Goal: Find specific page/section: Find specific page/section

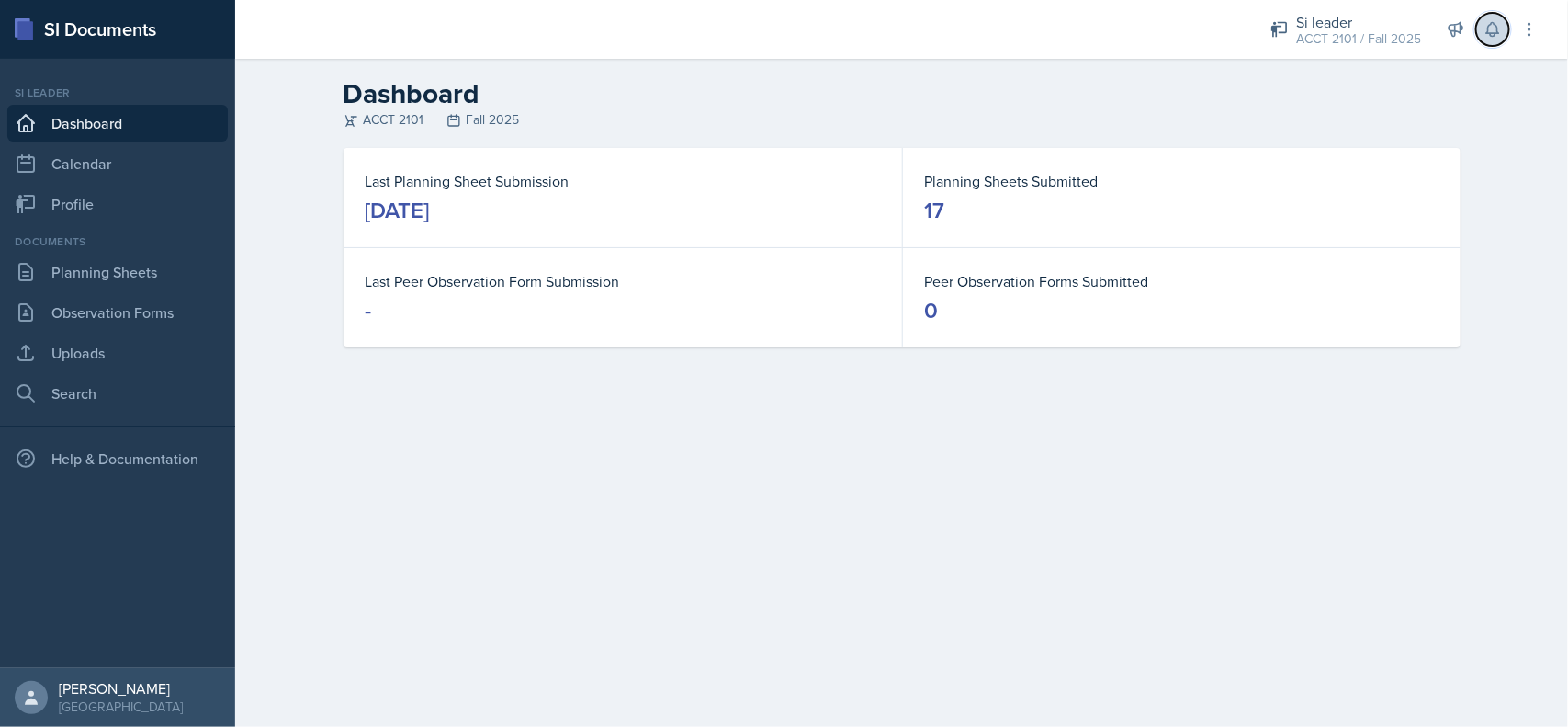
click at [1484, 39] on button at bounding box center [1493, 29] width 33 height 33
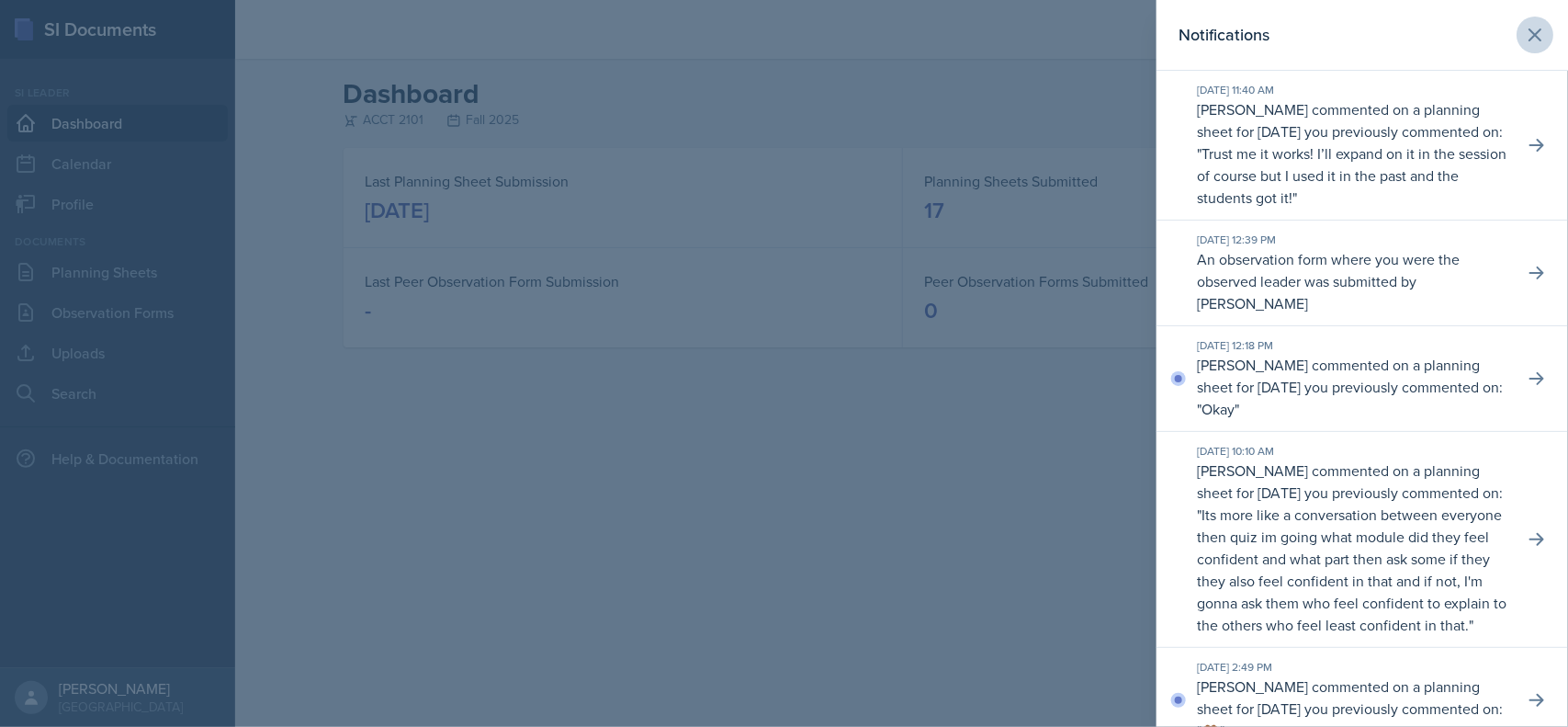
click at [1525, 26] on icon at bounding box center [1535, 35] width 22 height 22
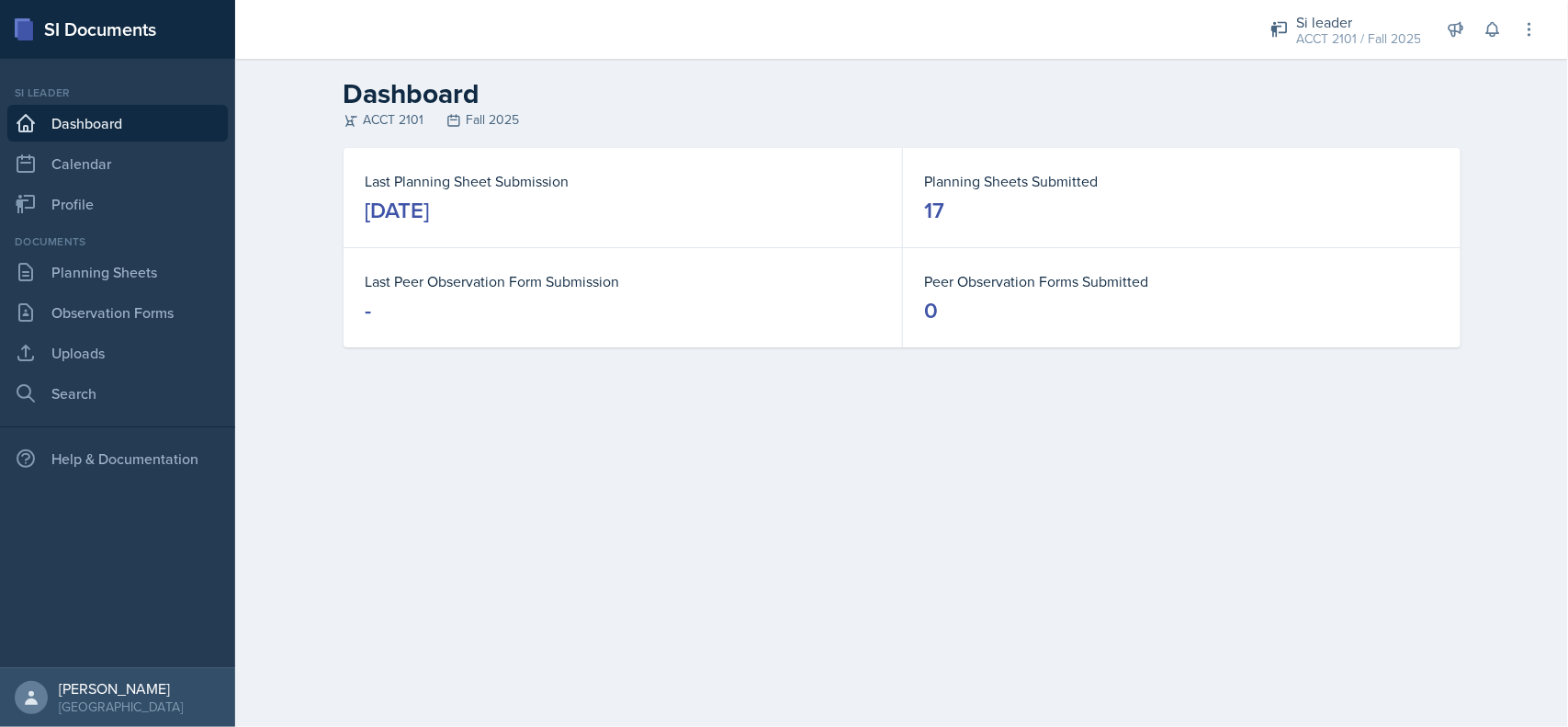
click at [143, 355] on link "Uploads" at bounding box center [118, 353] width 220 height 37
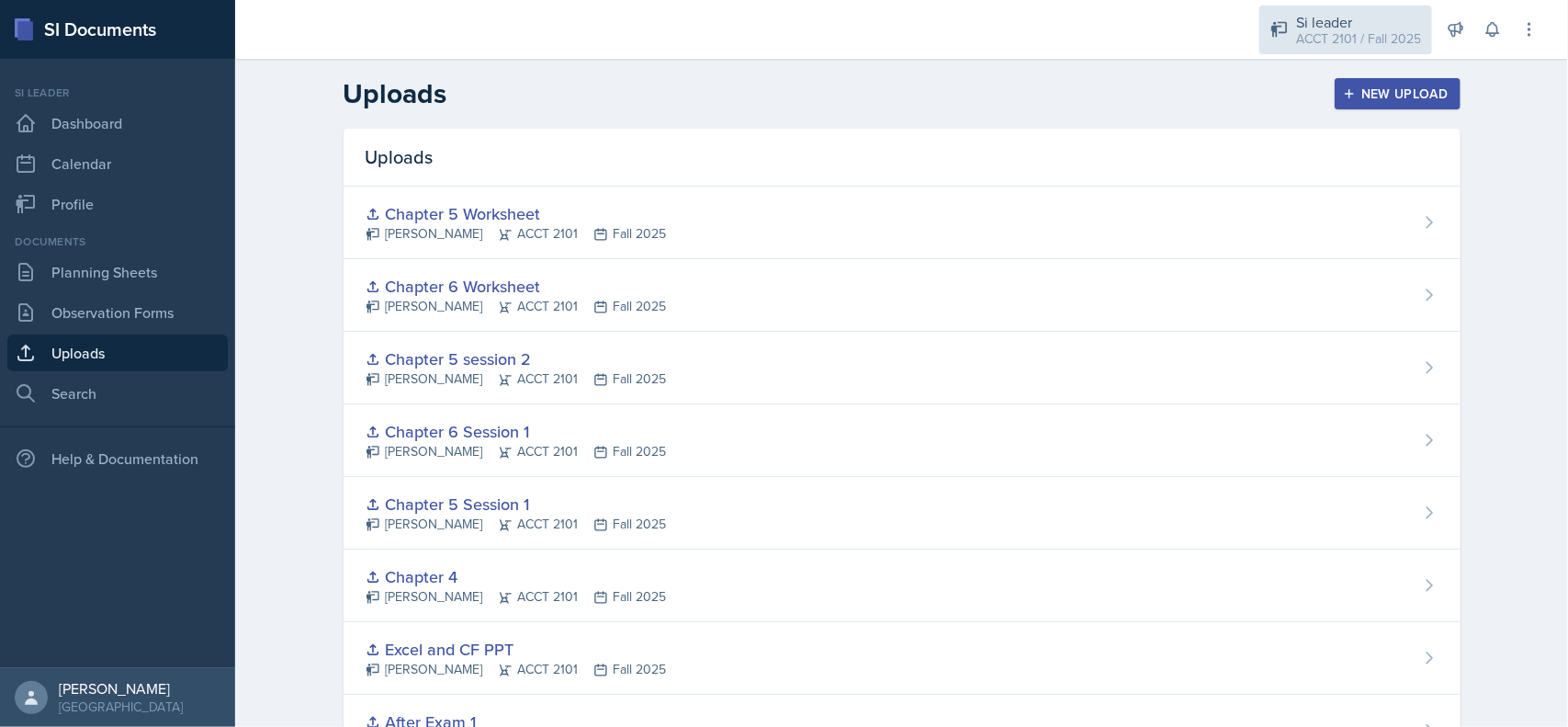
click at [1350, 44] on div "ACCT 2101 / Fall 2025" at bounding box center [1358, 39] width 125 height 19
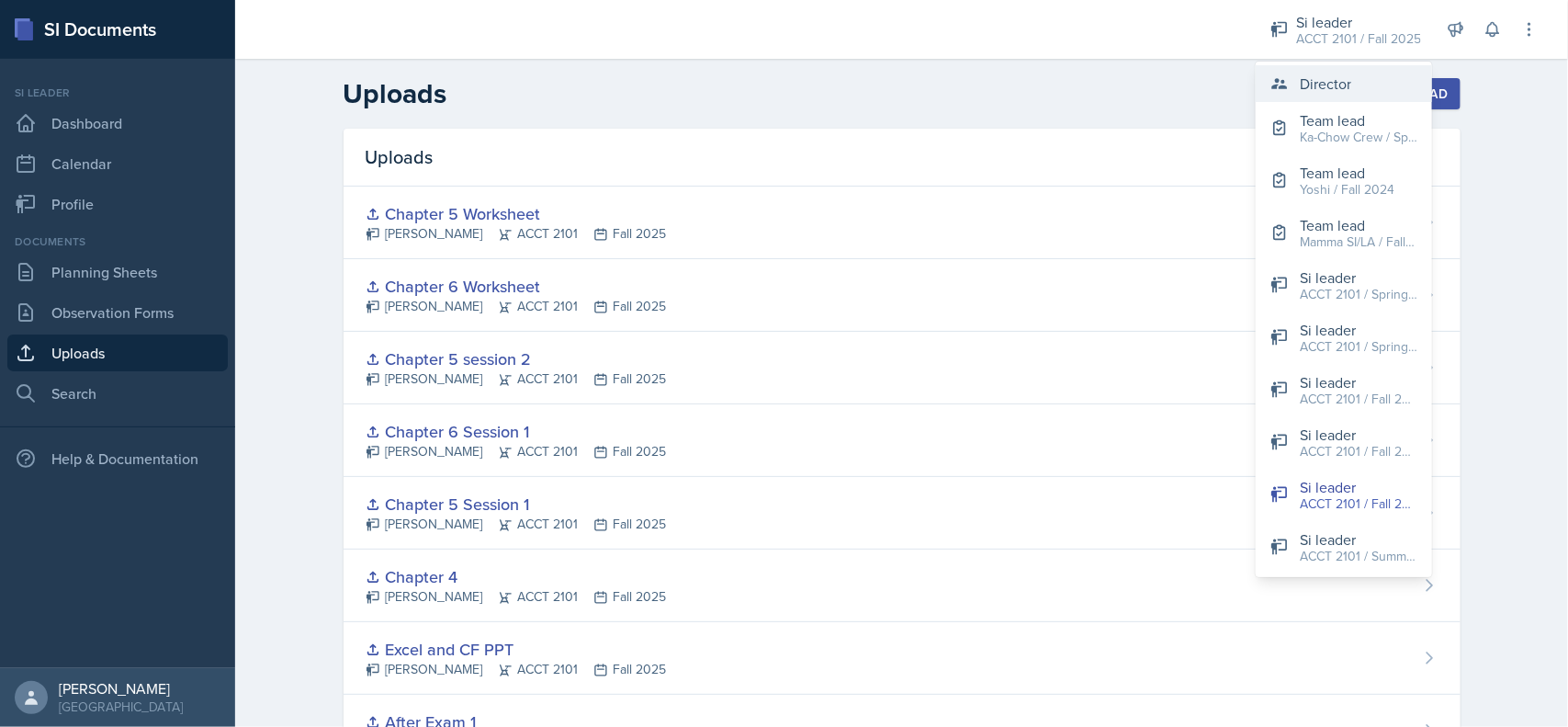
click at [1348, 84] on div "Director" at bounding box center [1325, 83] width 51 height 22
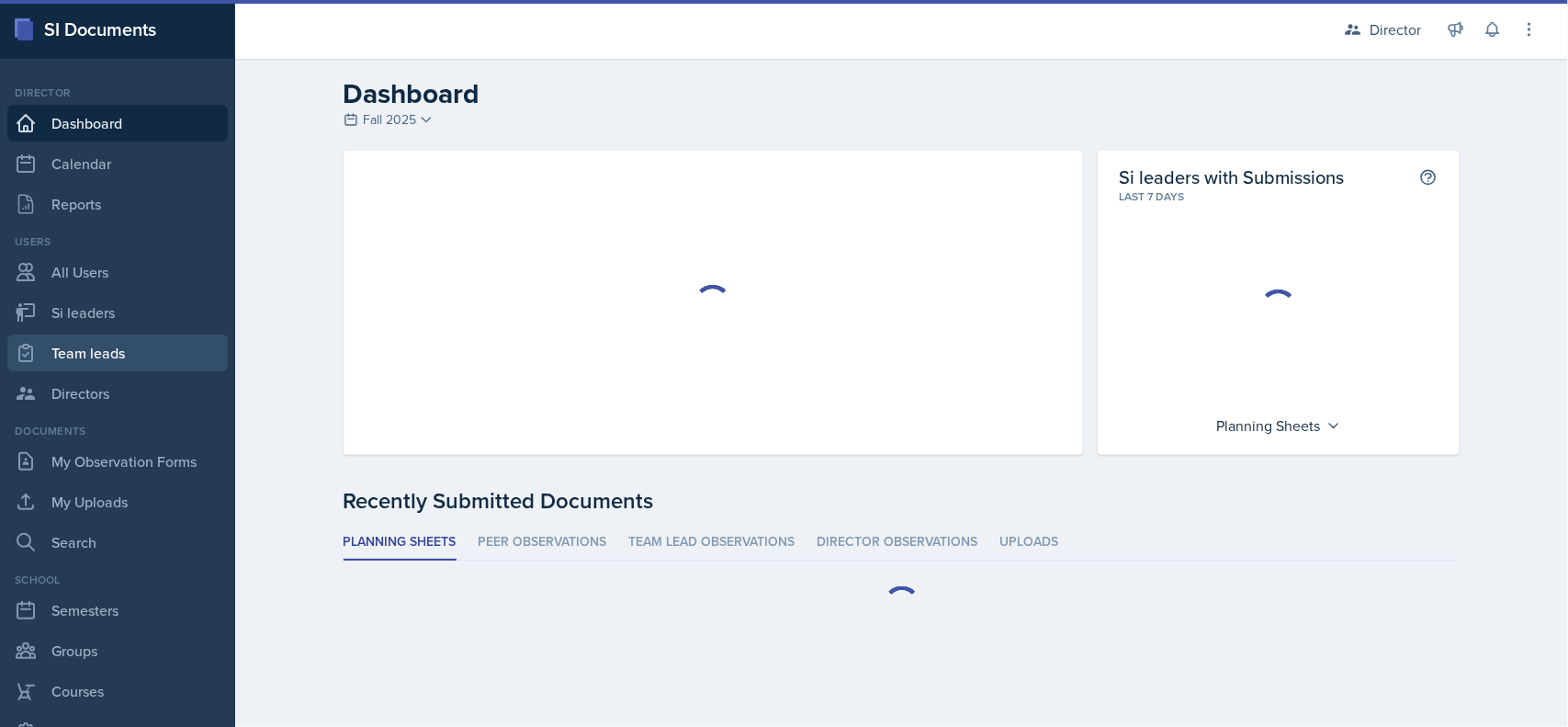
click at [176, 361] on link "Team leads" at bounding box center [118, 353] width 220 height 37
select select "2bed604d-1099-4043-b1bc-2365e8740244"
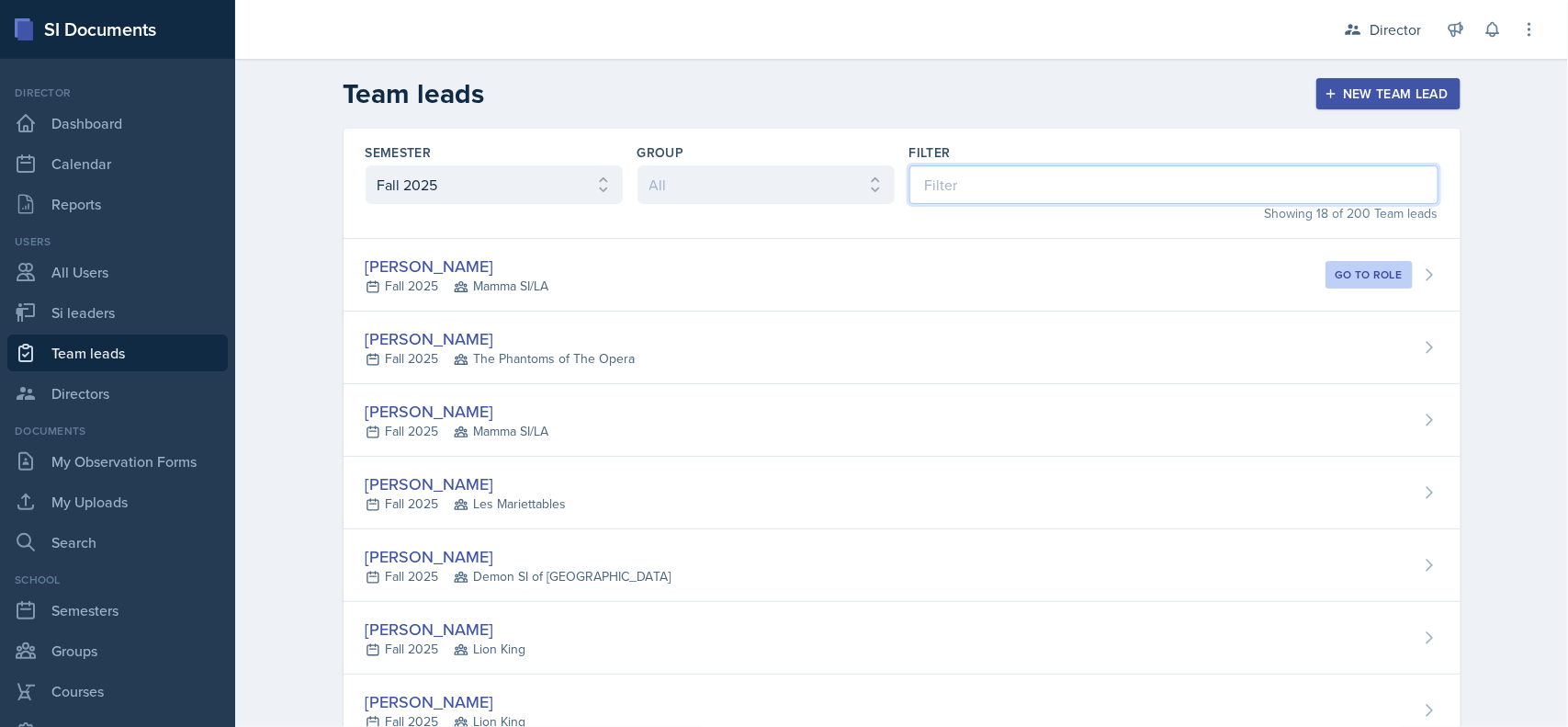
click at [1093, 176] on input at bounding box center [1174, 185] width 529 height 39
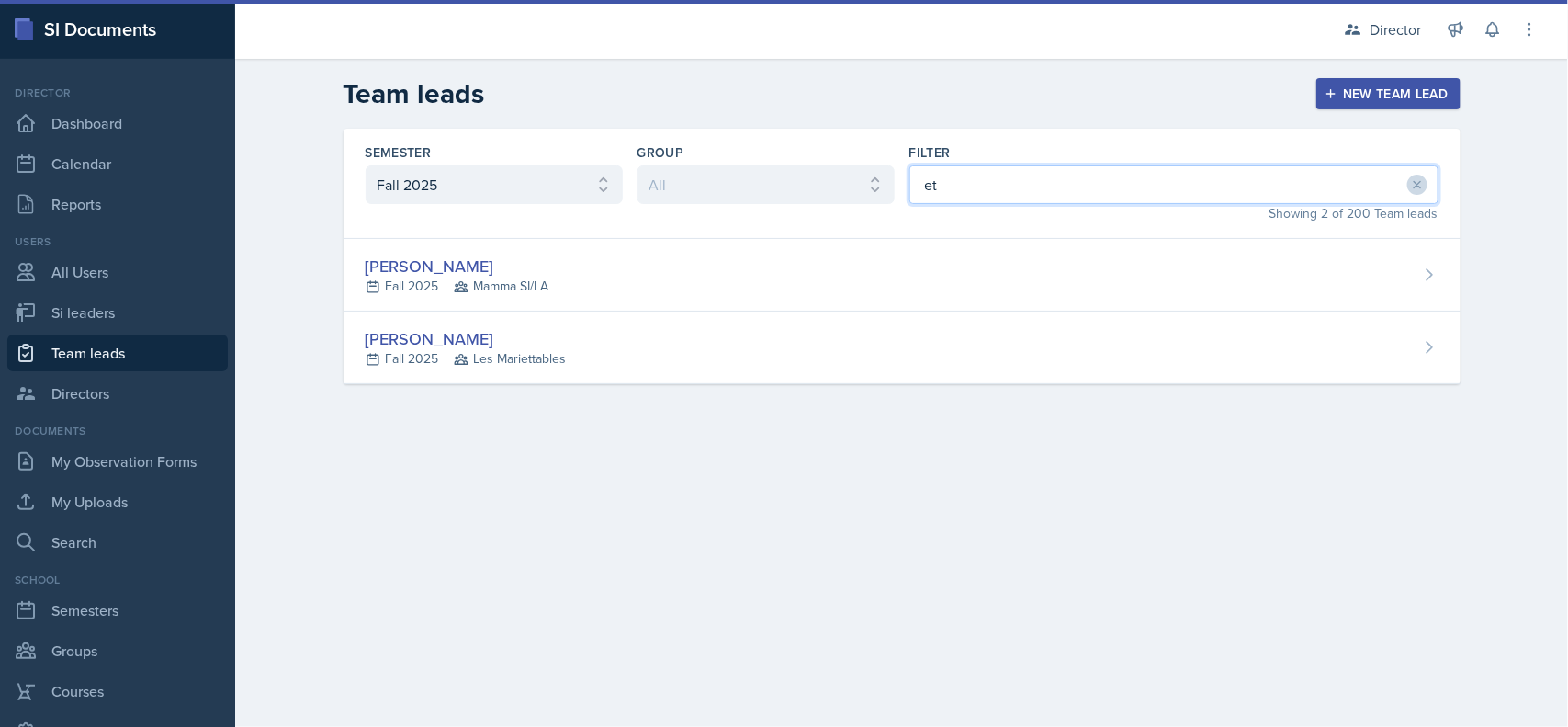
type input "eth"
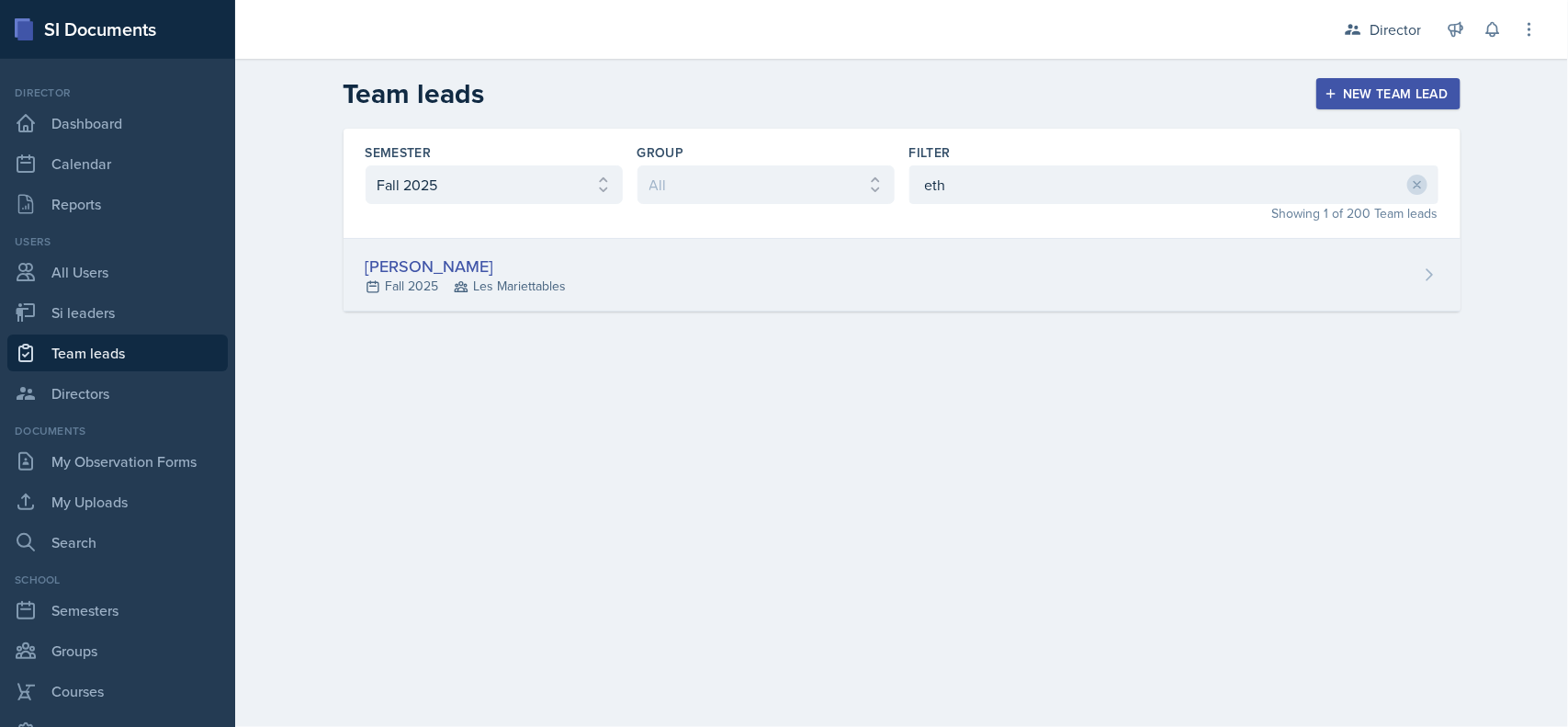
click at [811, 277] on div "[PERSON_NAME] Fall 2025 Les Mariettables" at bounding box center [902, 275] width 1118 height 73
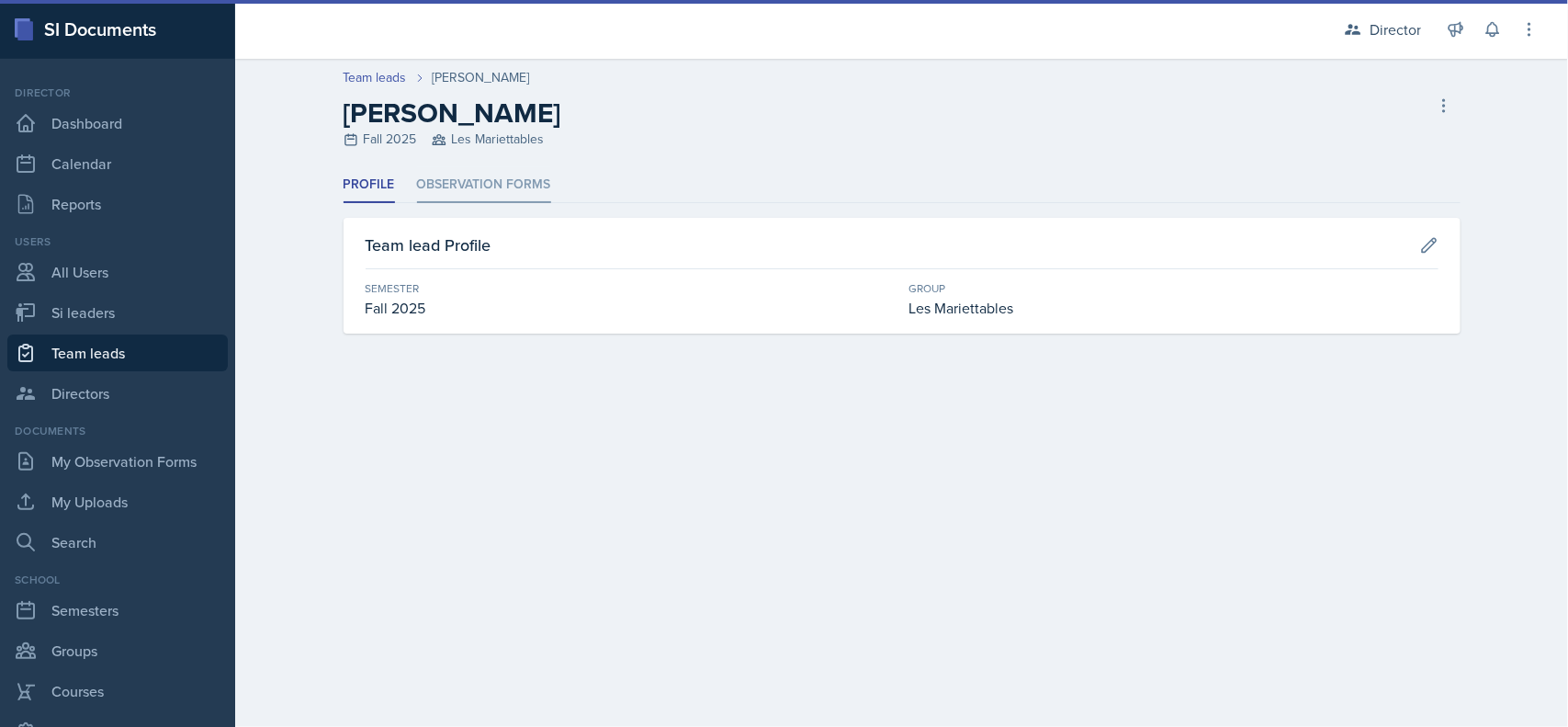
click at [546, 181] on li "Observation Forms" at bounding box center [483, 185] width 134 height 36
